Goal: Task Accomplishment & Management: Use online tool/utility

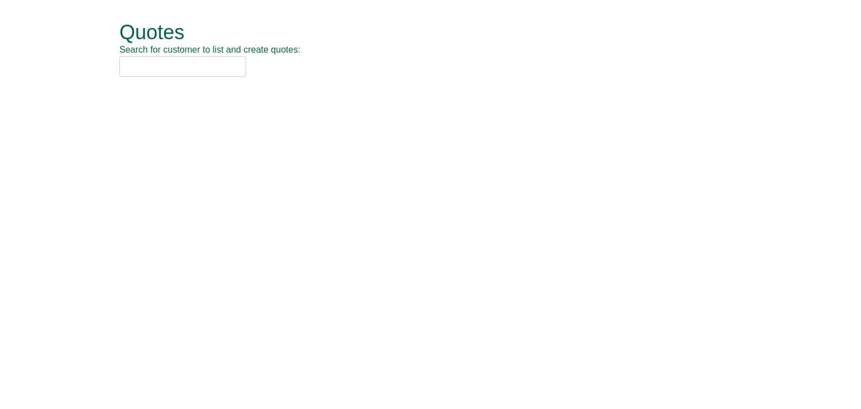
click at [211, 66] on input "text" at bounding box center [182, 66] width 127 height 21
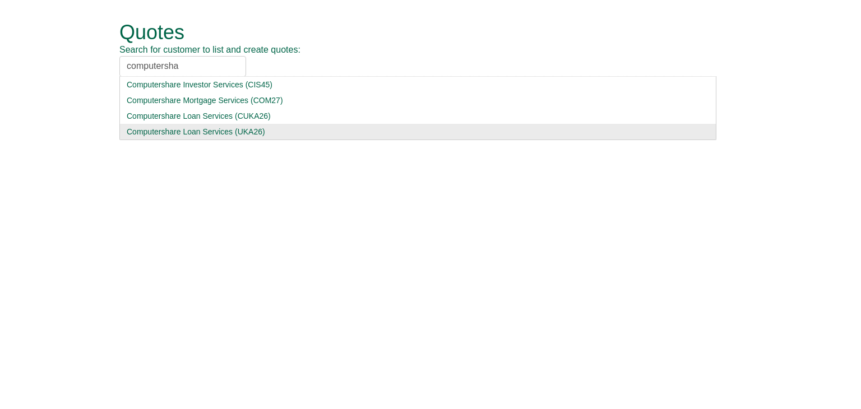
type input "computersha"
click at [194, 131] on div "Computershare Loan Services (UKA26)" at bounding box center [418, 131] width 583 height 11
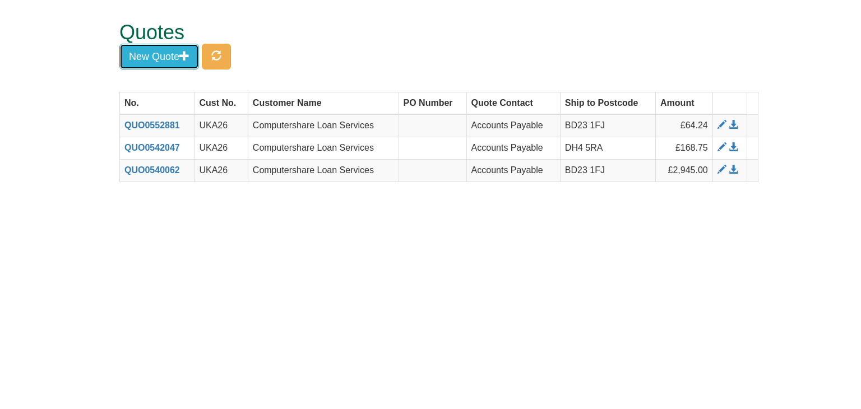
click at [160, 59] on button "New Quote" at bounding box center [159, 57] width 80 height 26
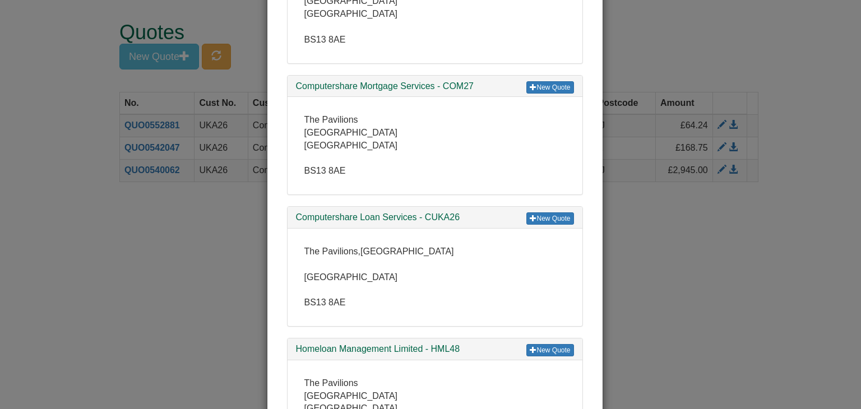
scroll to position [280, 0]
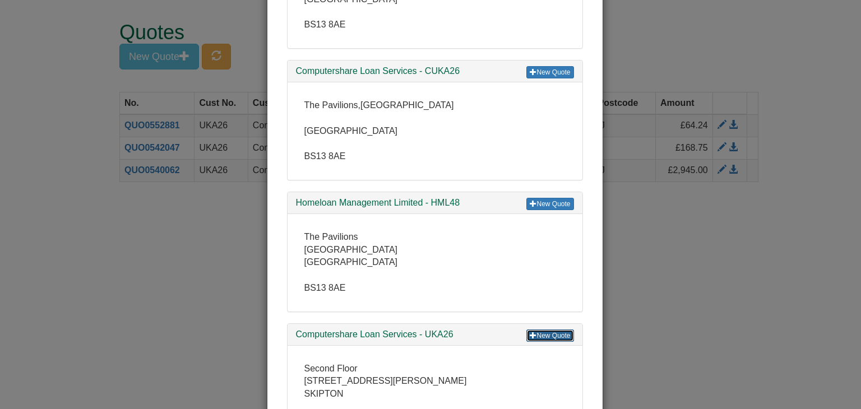
click at [543, 330] on link "New Quote" at bounding box center [549, 336] width 47 height 12
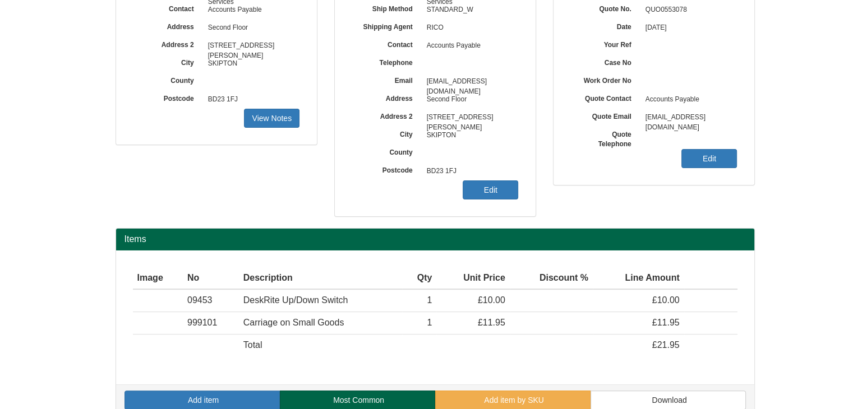
scroll to position [179, 0]
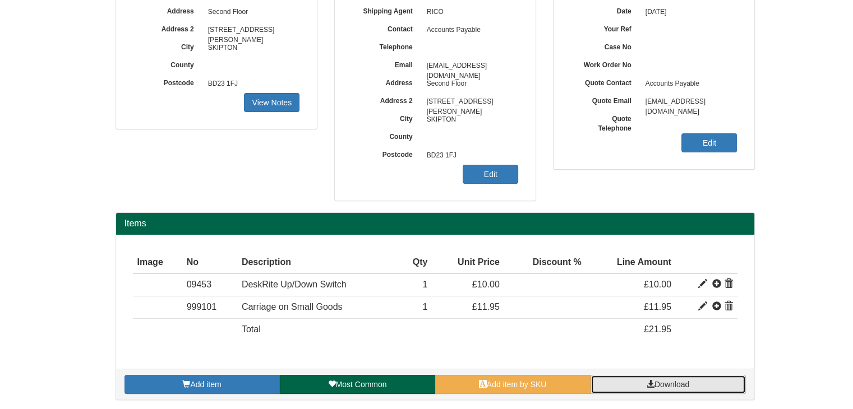
click at [657, 380] on span "Download" at bounding box center [671, 384] width 35 height 9
